Goal: Transaction & Acquisition: Purchase product/service

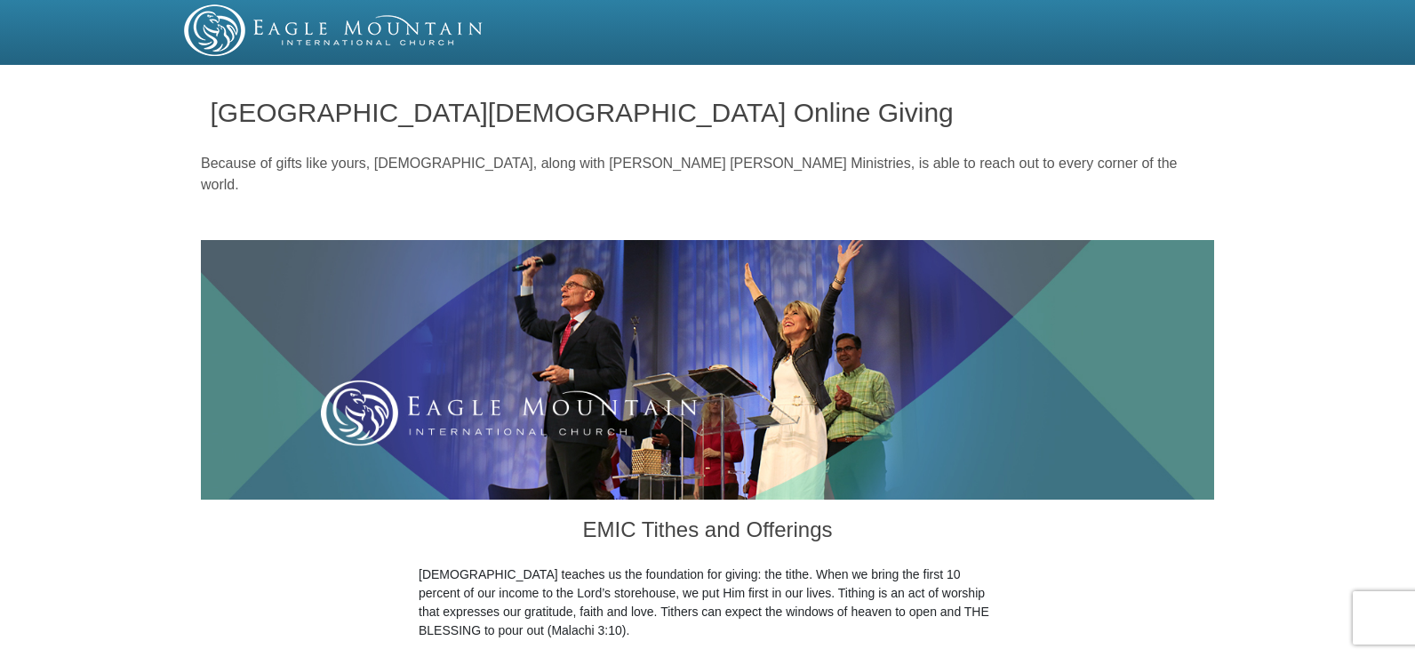
scroll to position [517, 0]
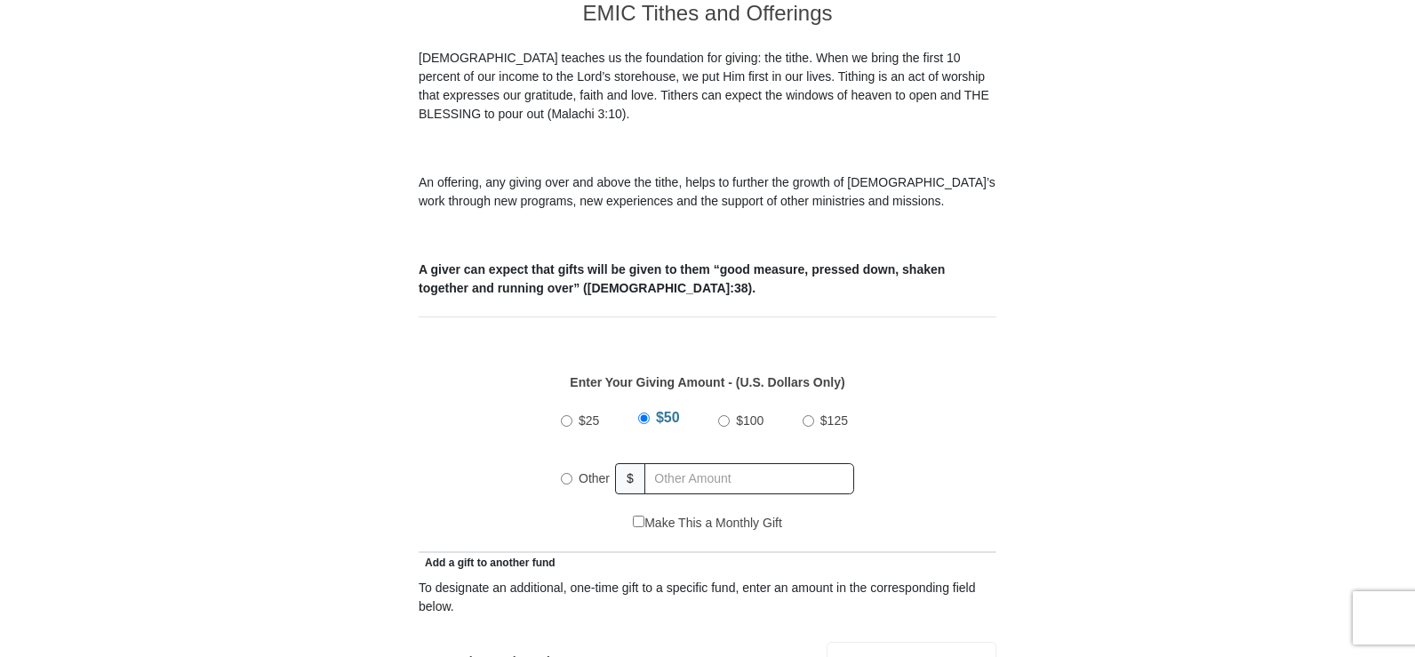
drag, startPoint x: 1421, startPoint y: 68, endPoint x: 1422, endPoint y: 195, distance: 127.1
click at [570, 473] on input "Other" at bounding box center [567, 479] width 12 height 12
radio input "true"
type input "32.00"
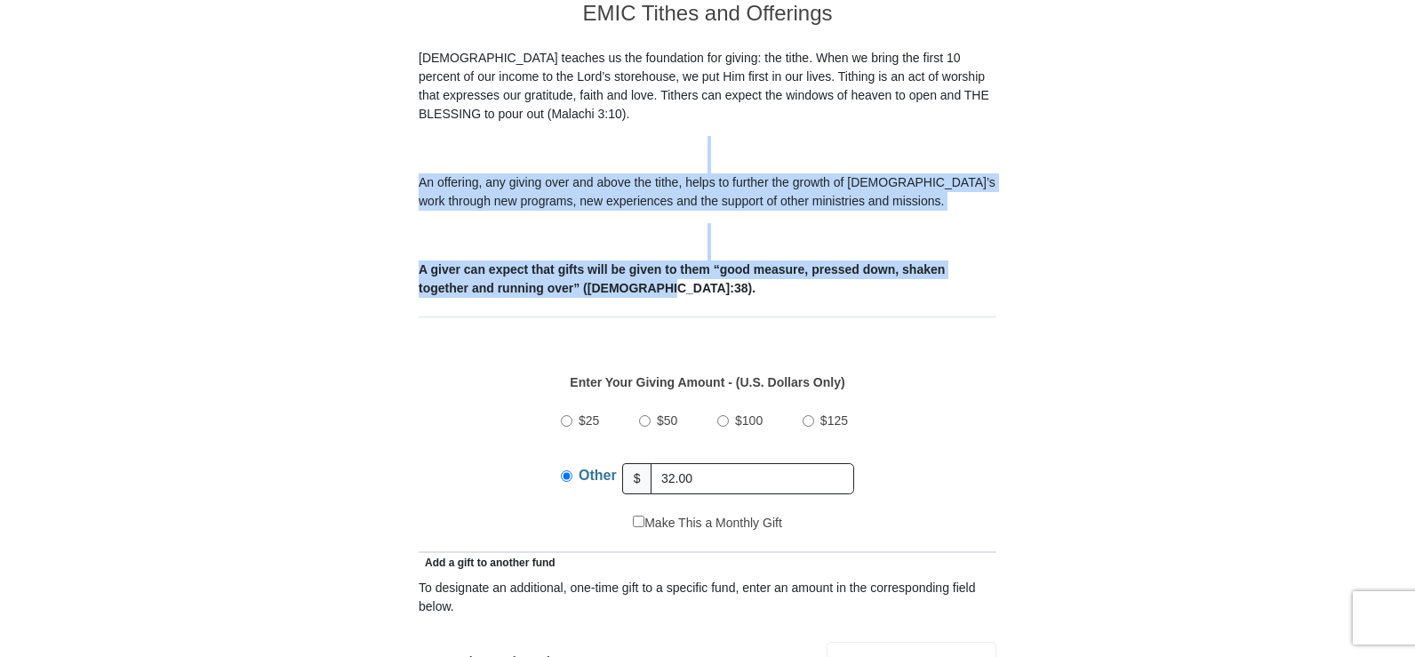
drag, startPoint x: 1415, startPoint y: 130, endPoint x: 1415, endPoint y: 261, distance: 130.7
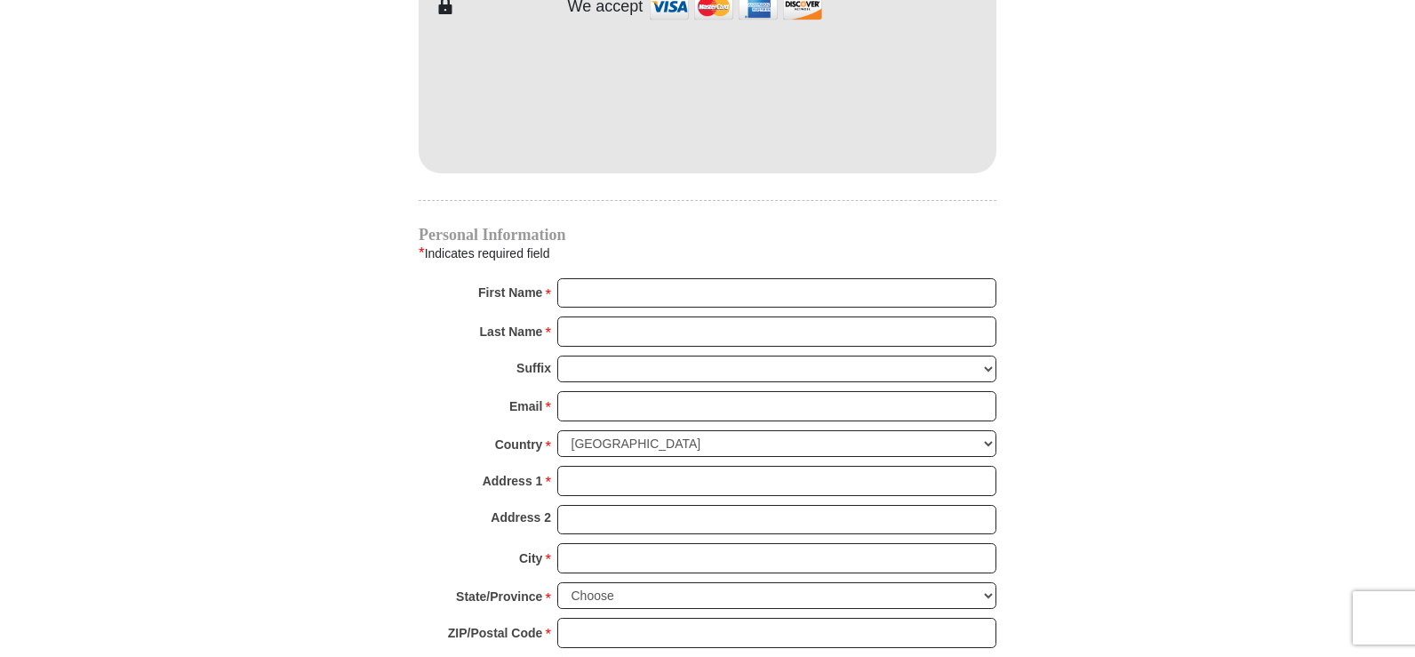
scroll to position [1665, 0]
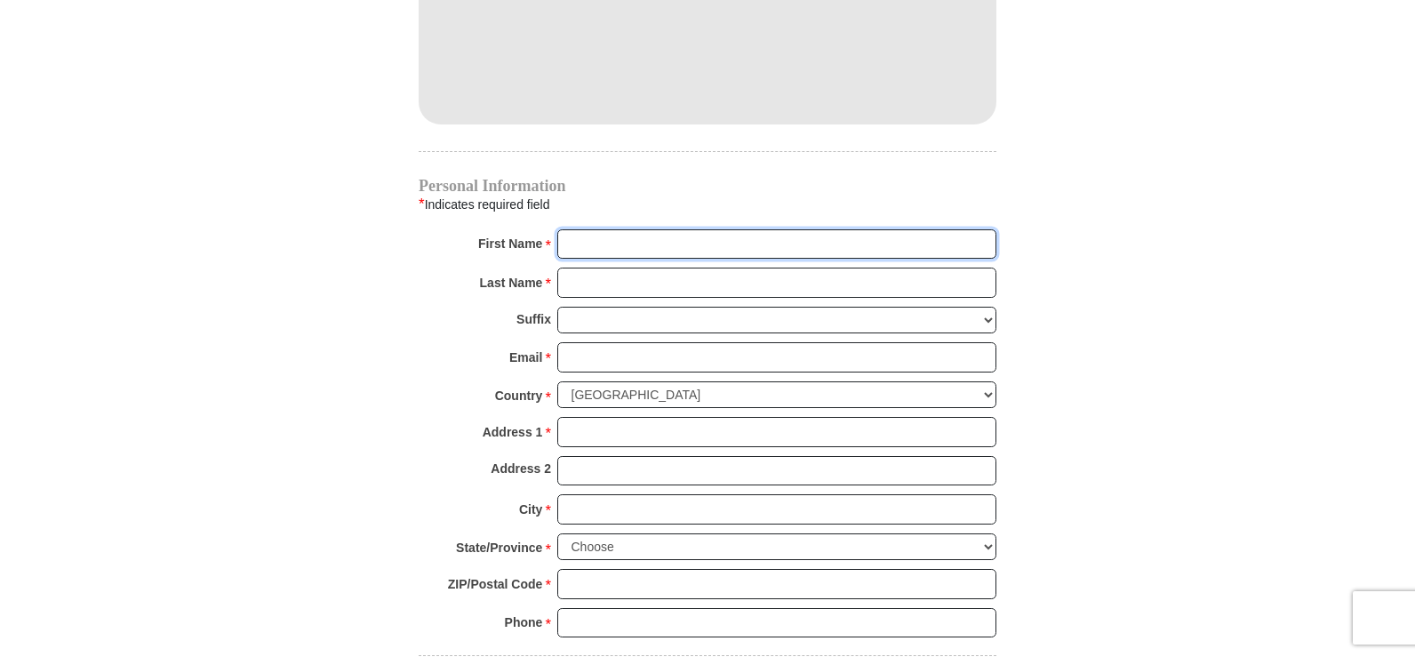
click at [937, 235] on input "First Name *" at bounding box center [776, 244] width 439 height 30
type input "Tracy"
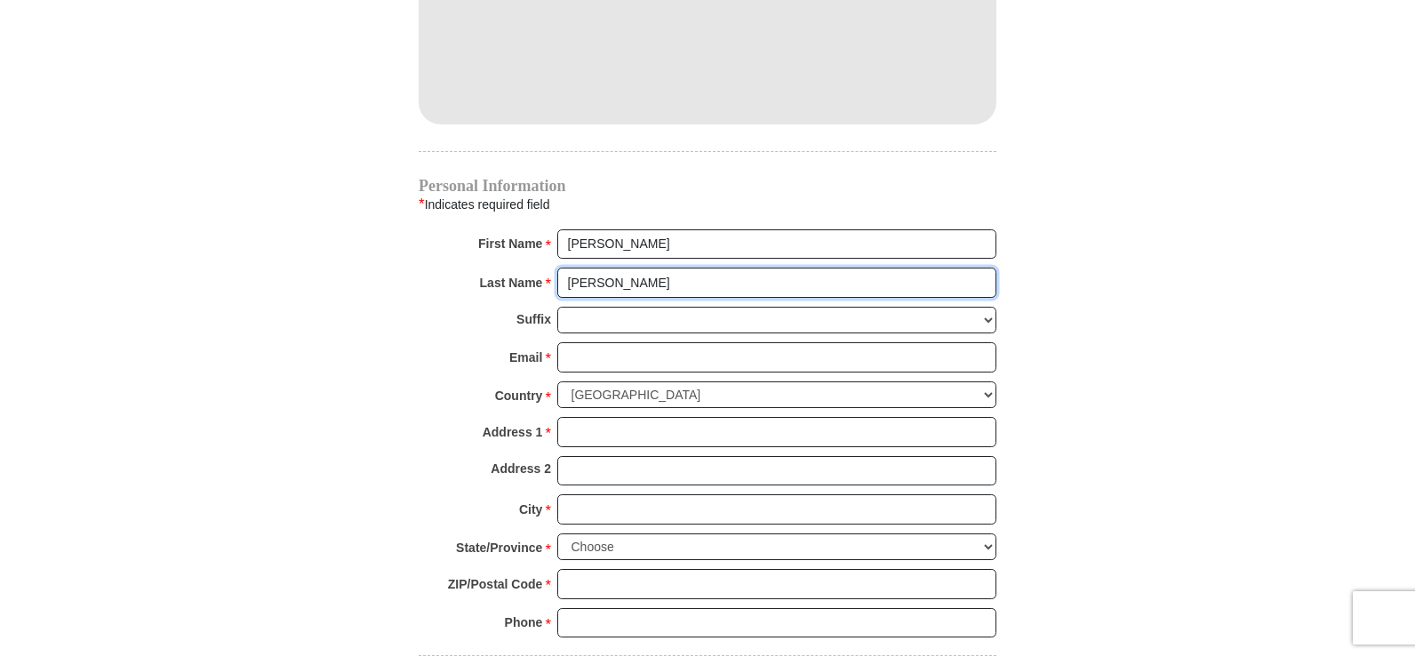
type input "Patterson"
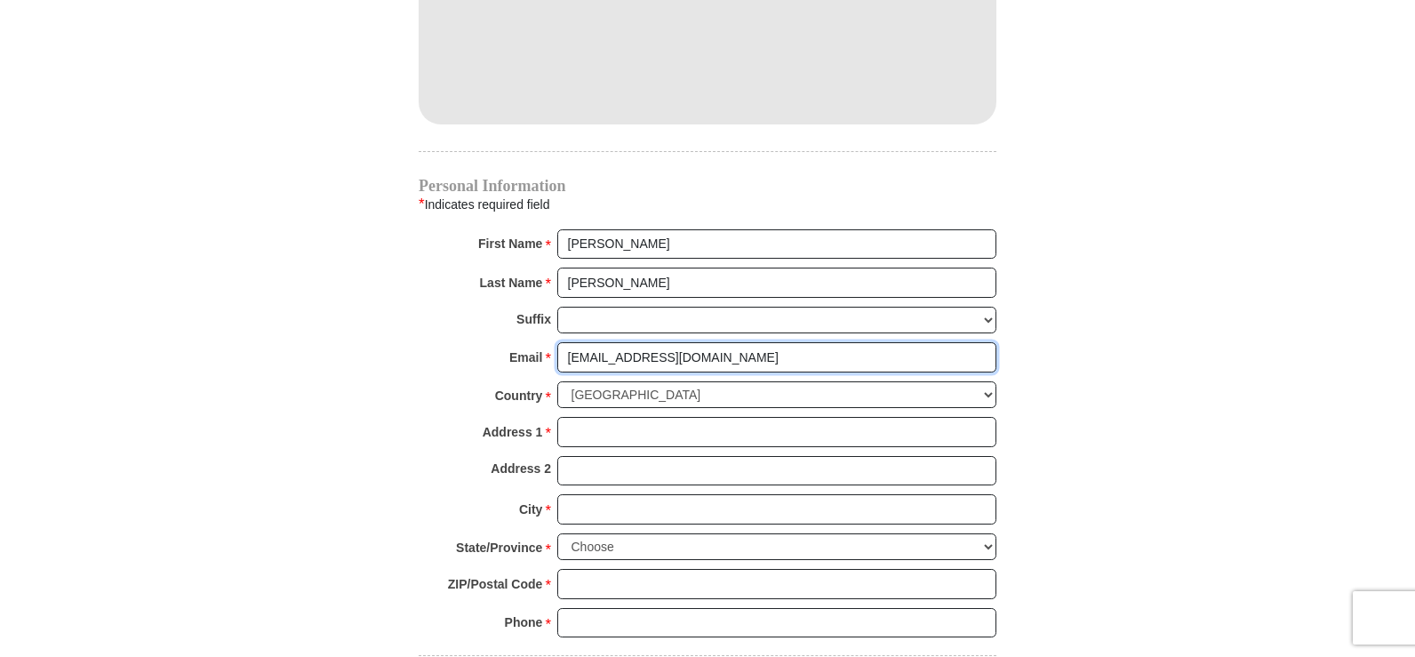
type input "tlb28698@yahoo.com"
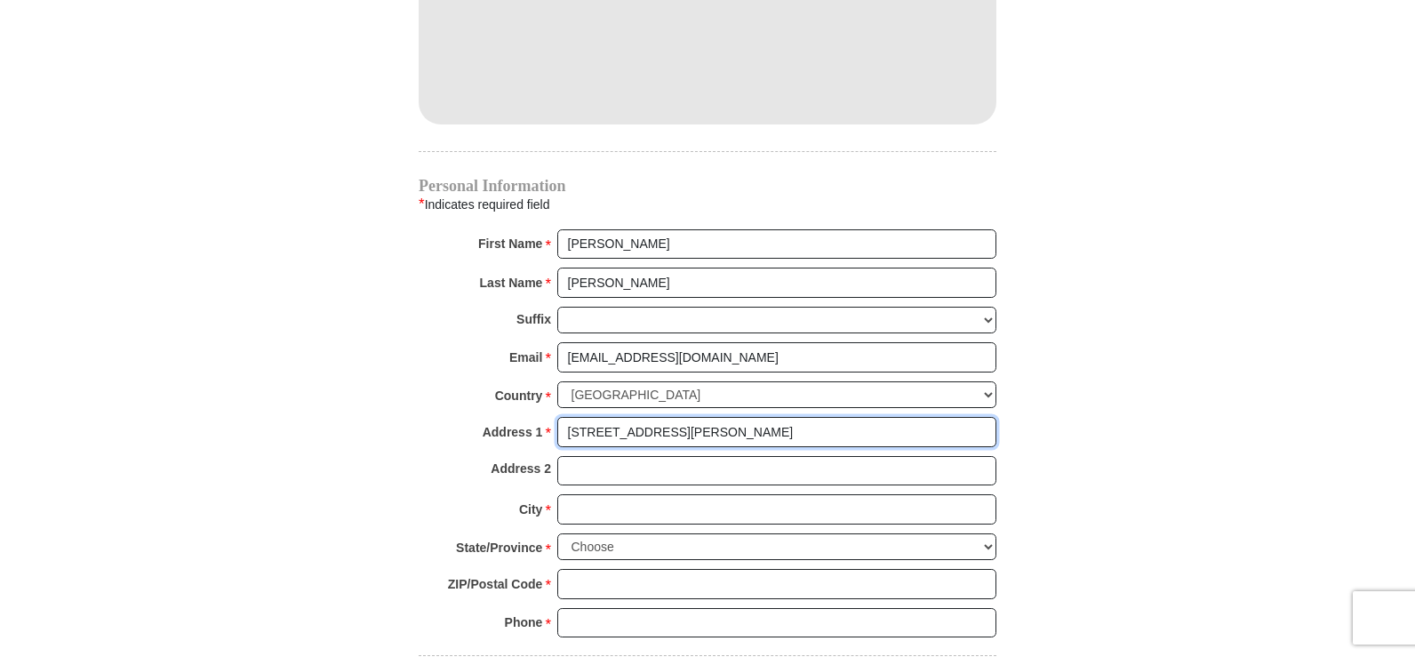
type input "1204 Faith Ln"
type input "Dandridge"
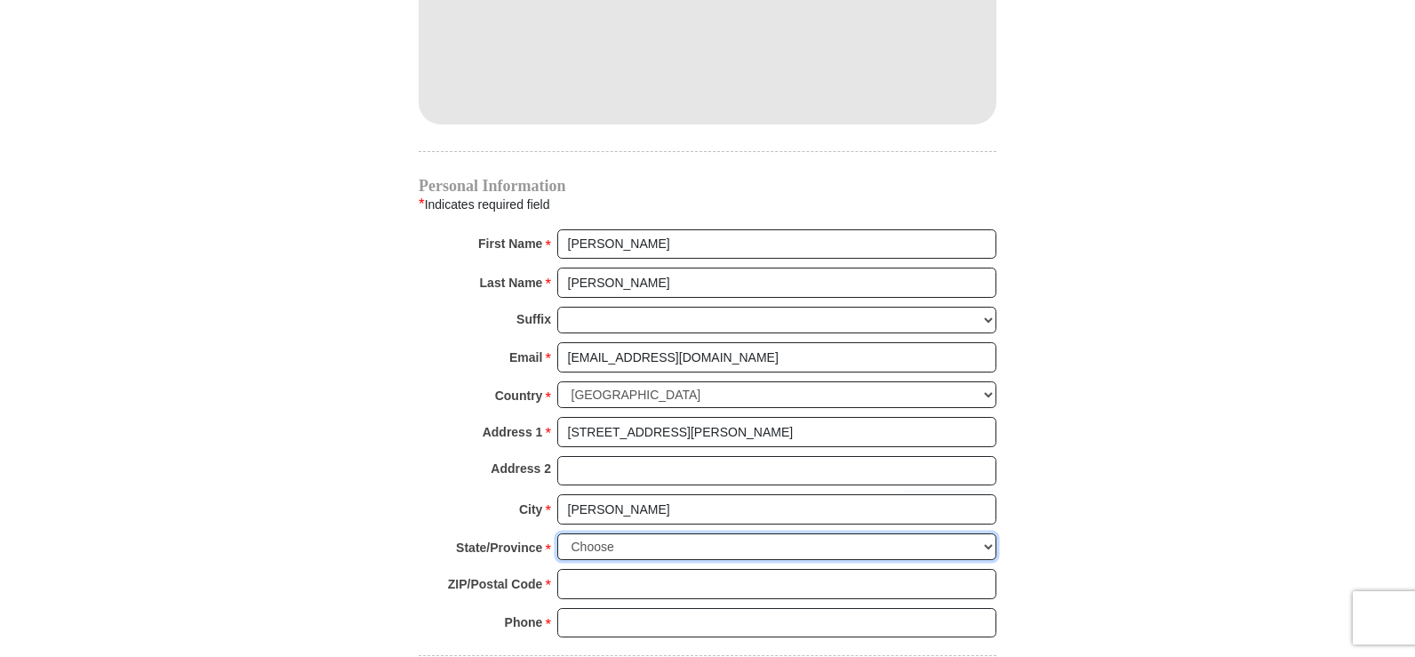
select select "TN"
type input "37725"
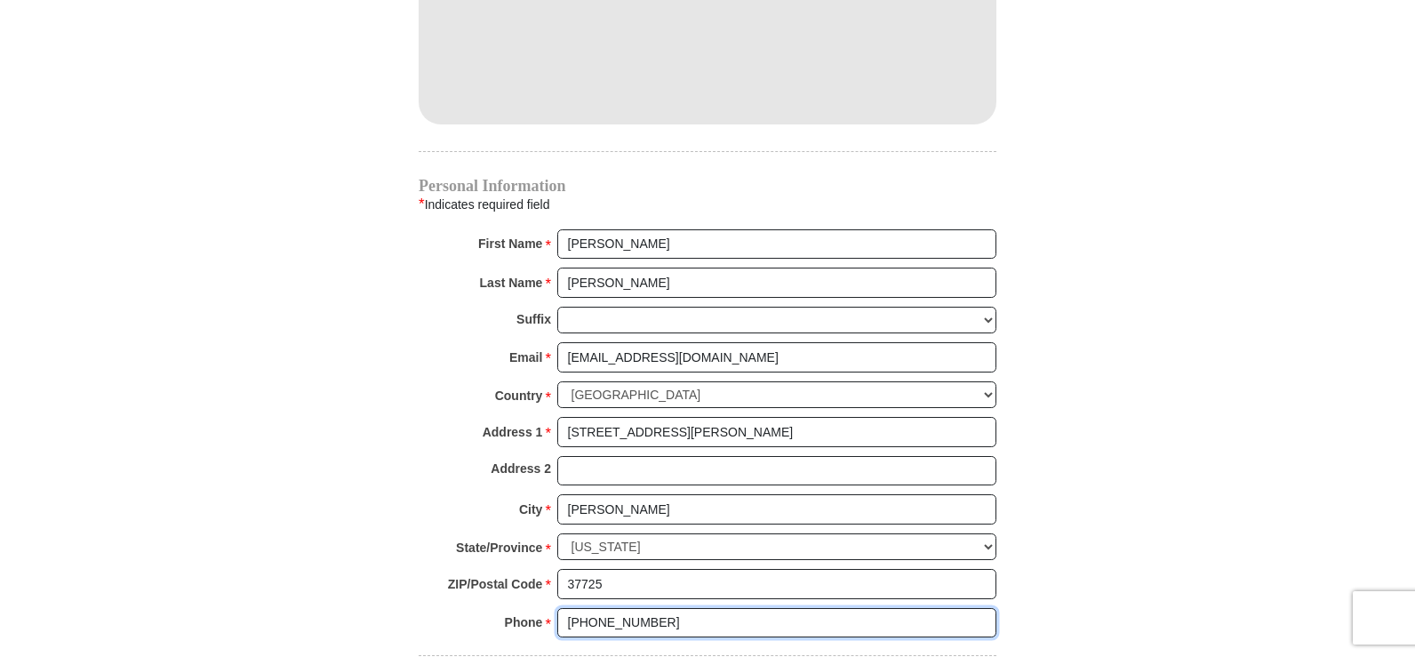
type input "865-607-1670"
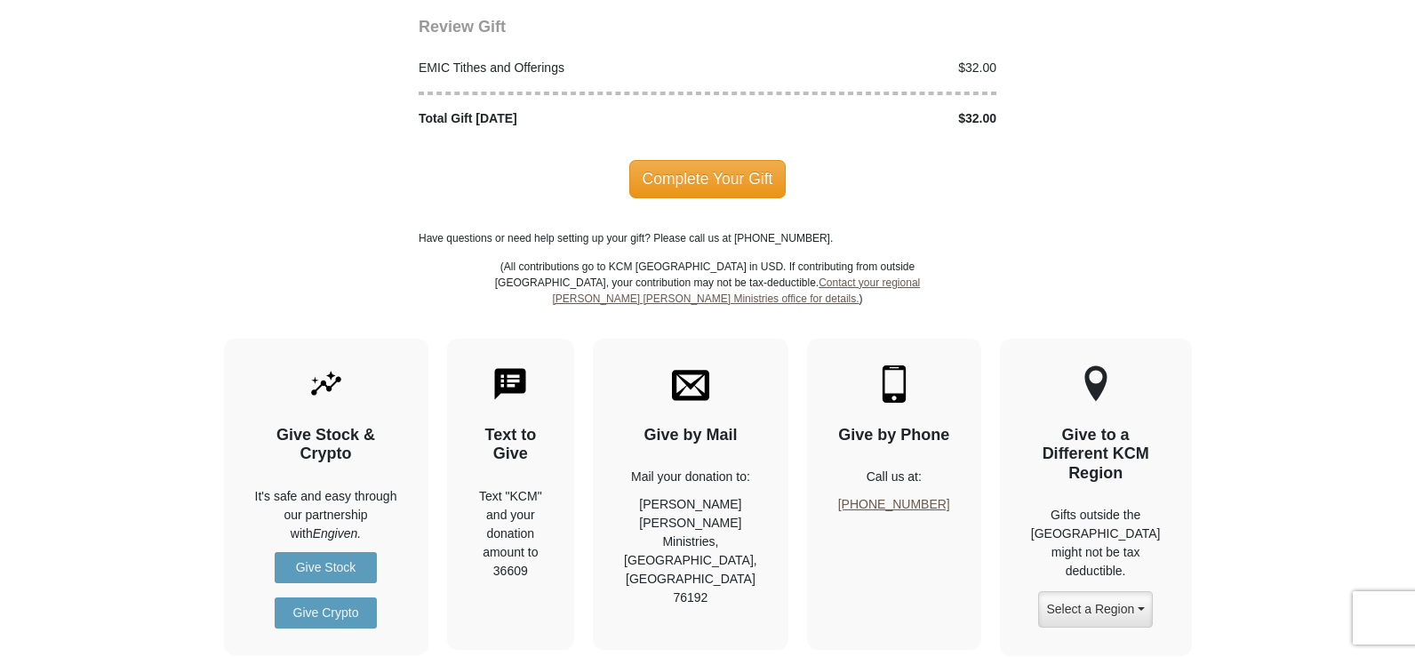
scroll to position [2294, 0]
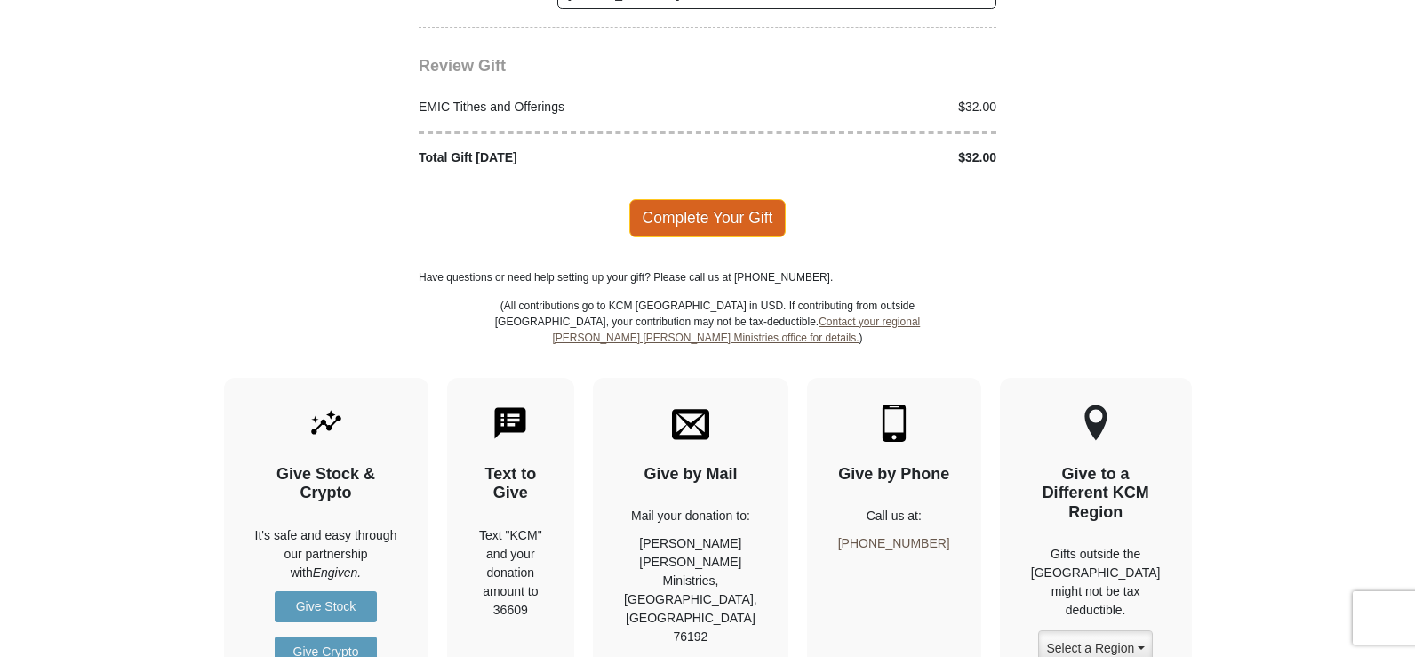
click at [727, 199] on span "Complete Your Gift" at bounding box center [707, 217] width 157 height 37
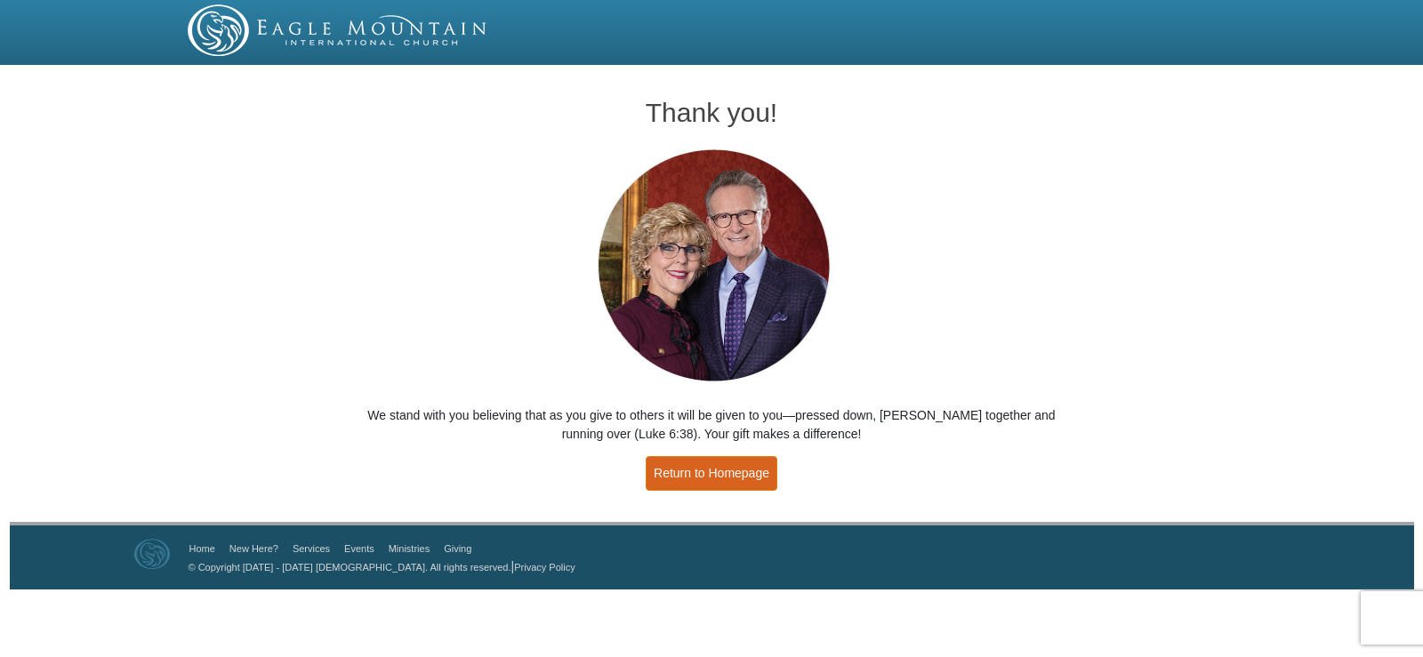
click at [703, 469] on link "Return to Homepage" at bounding box center [711, 473] width 132 height 35
